Goal: Information Seeking & Learning: Learn about a topic

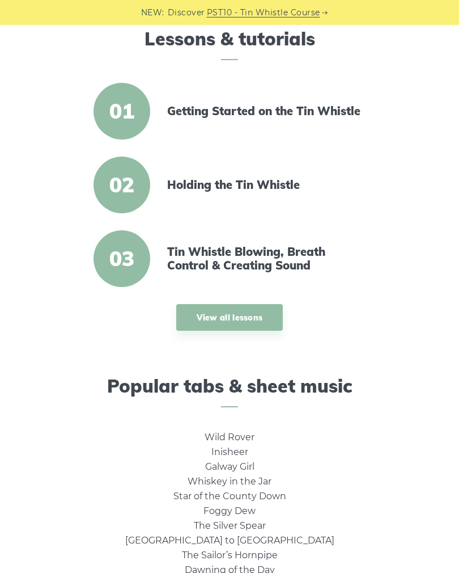
scroll to position [306, 0]
click at [205, 435] on link "Wild Rover" at bounding box center [230, 436] width 50 height 11
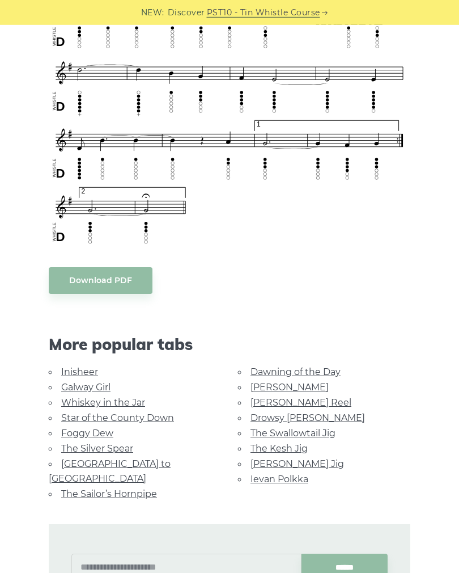
scroll to position [767, 0]
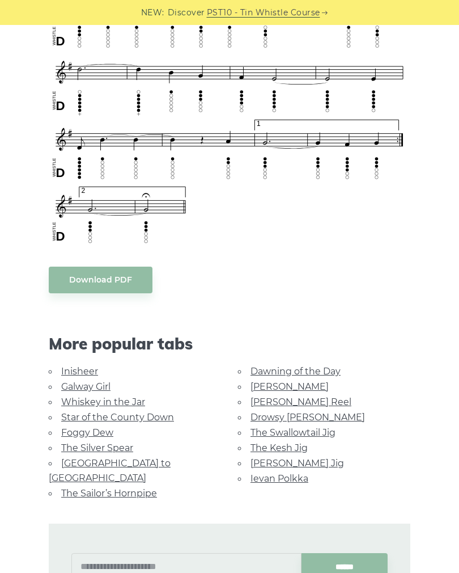
click at [77, 381] on link "Galway Girl" at bounding box center [85, 386] width 49 height 11
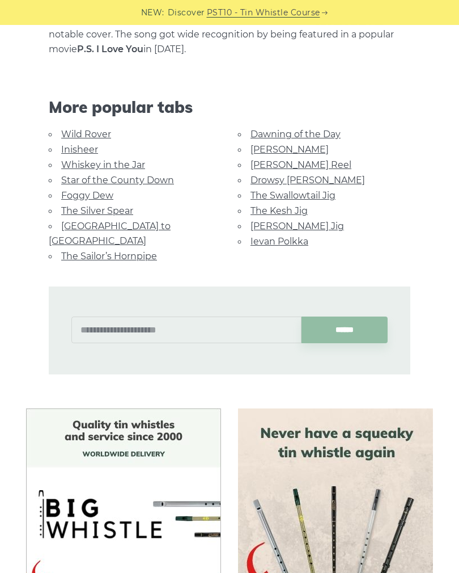
scroll to position [686, 0]
click at [74, 145] on link "Inisheer" at bounding box center [79, 150] width 37 height 11
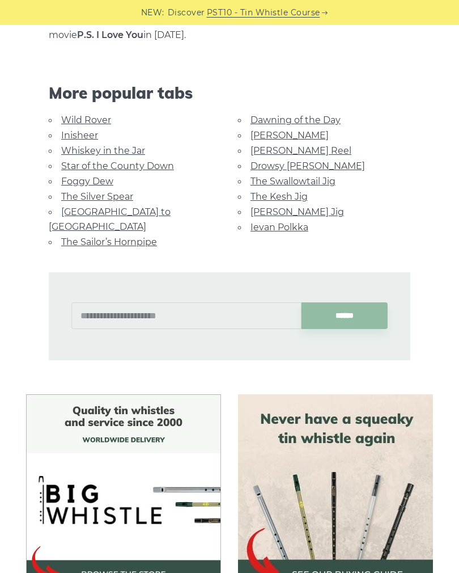
scroll to position [763, 0]
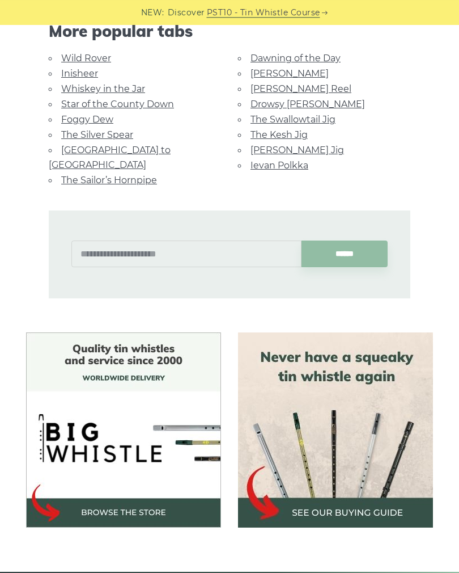
click at [324, 473] on img at bounding box center [335, 429] width 195 height 195
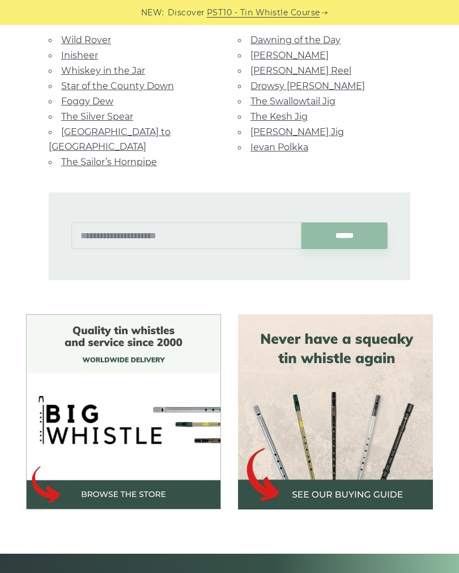
click at [106, 462] on img at bounding box center [123, 411] width 195 height 195
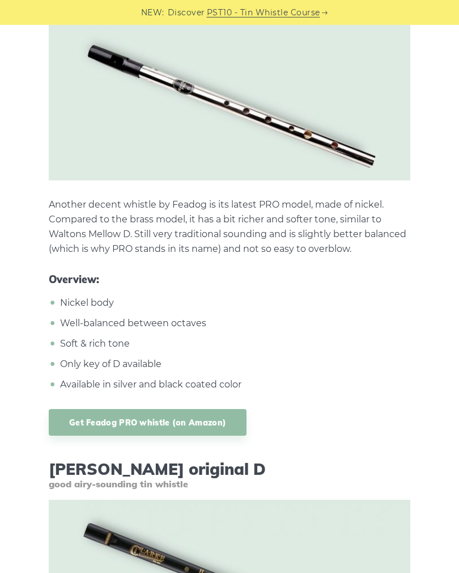
scroll to position [2958, 0]
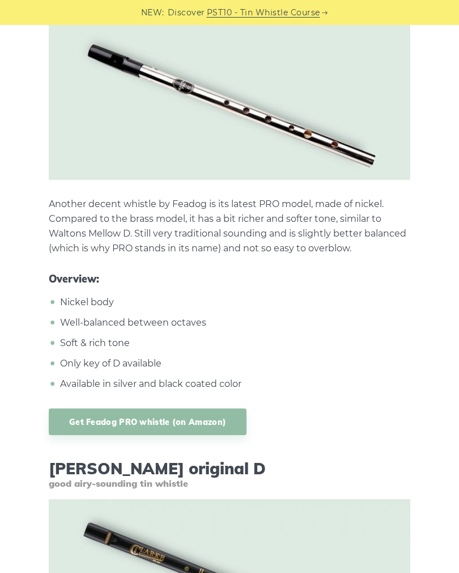
click at [105, 410] on link "Get Feadog PRO whistle (on Amazon)" at bounding box center [148, 421] width 198 height 27
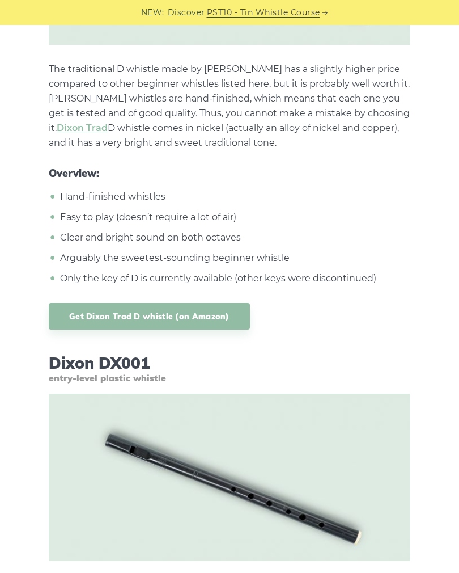
scroll to position [4754, 0]
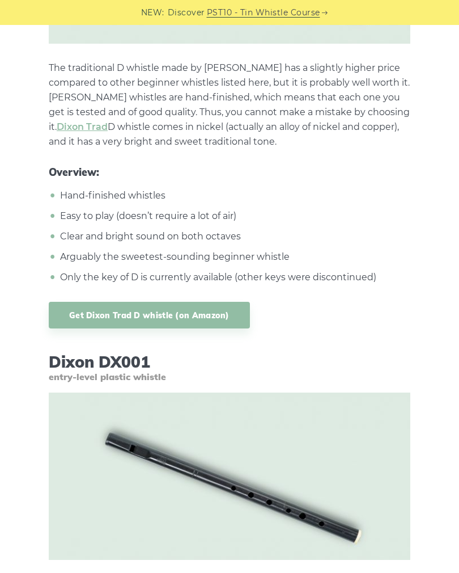
click at [84, 308] on link "Get Dixon Trad D whistle (on Amazon)" at bounding box center [149, 315] width 201 height 27
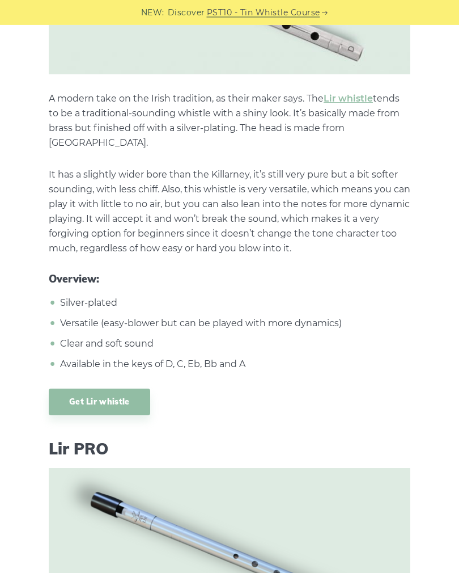
scroll to position [7242, 0]
click at [94, 389] on link "Get Lir whistle" at bounding box center [100, 402] width 102 height 27
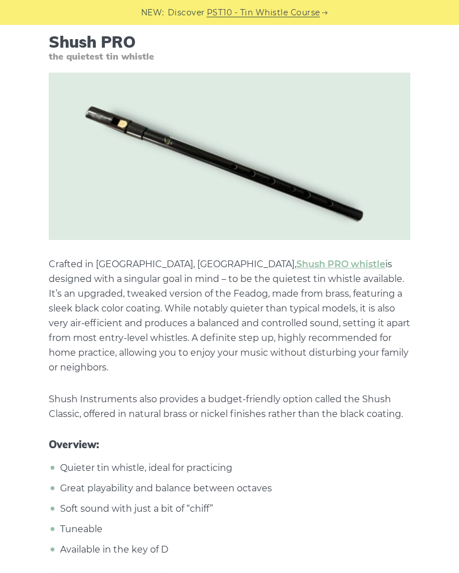
scroll to position [10345, 0]
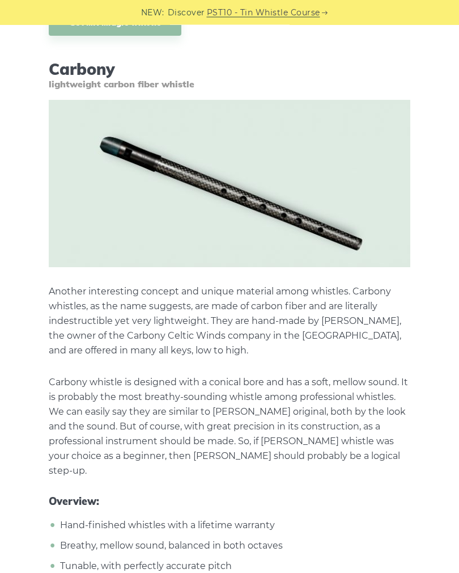
scroll to position [17324, 0]
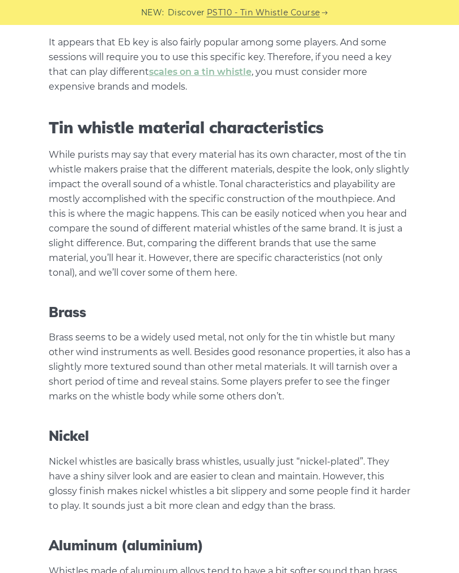
scroll to position [22263, 0]
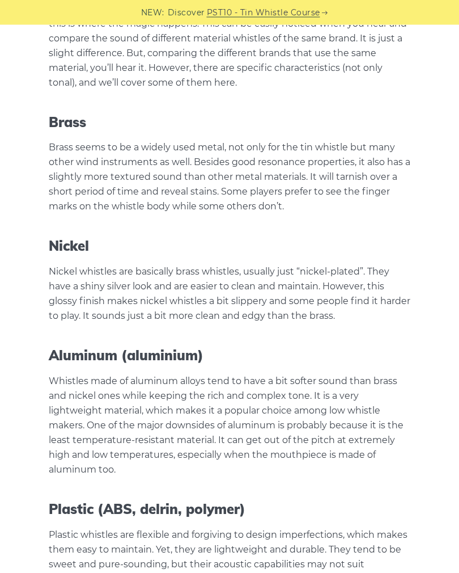
scroll to position [22444, 0]
